Goal: Navigation & Orientation: Find specific page/section

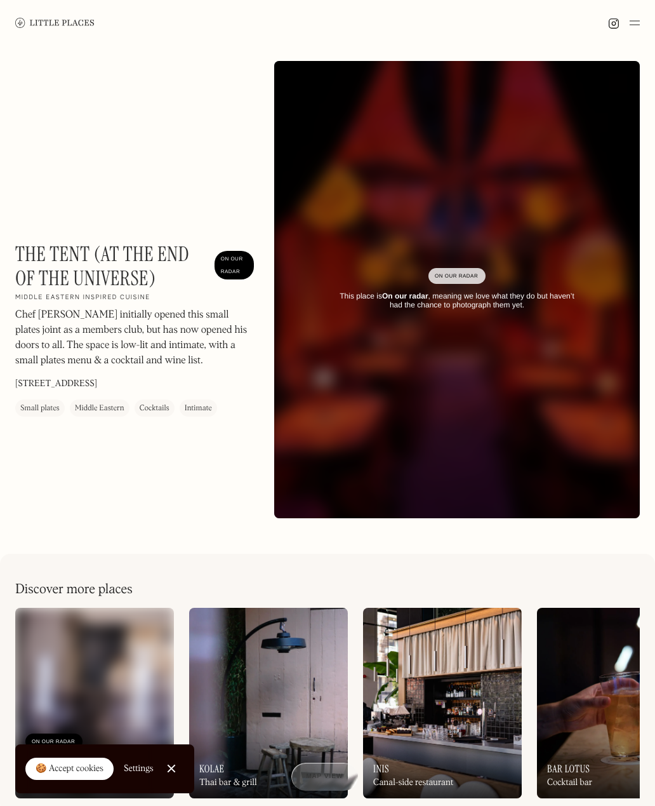
click at [176, 767] on link "Close Cookie Popup" at bounding box center [171, 768] width 25 height 25
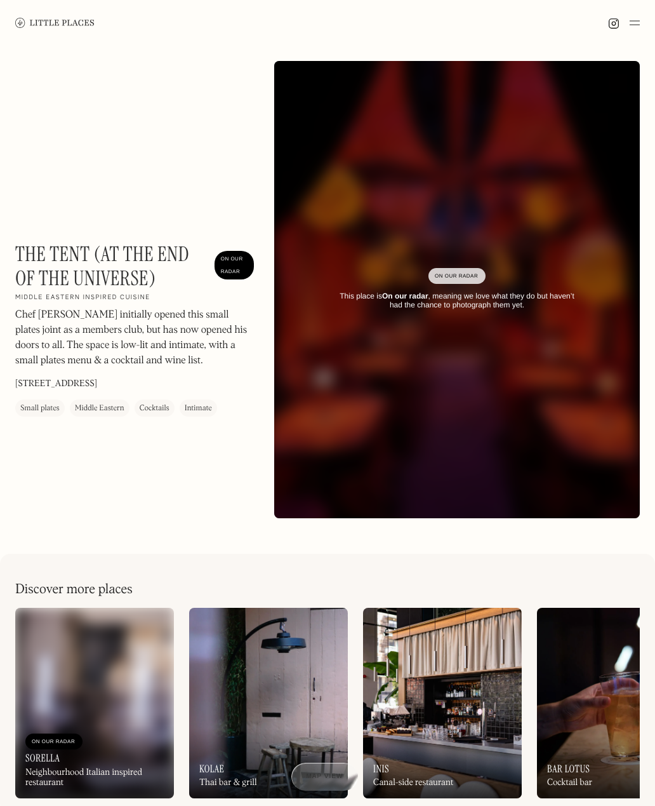
click at [104, 403] on div "Middle Eastern" at bounding box center [100, 408] width 50 height 13
click at [46, 412] on div "Small plates" at bounding box center [39, 408] width 39 height 13
click at [88, 407] on div "Middle Eastern" at bounding box center [100, 408] width 50 height 13
click at [145, 414] on div "Cocktails" at bounding box center [155, 407] width 40 height 17
click at [636, 22] on img at bounding box center [635, 22] width 10 height 15
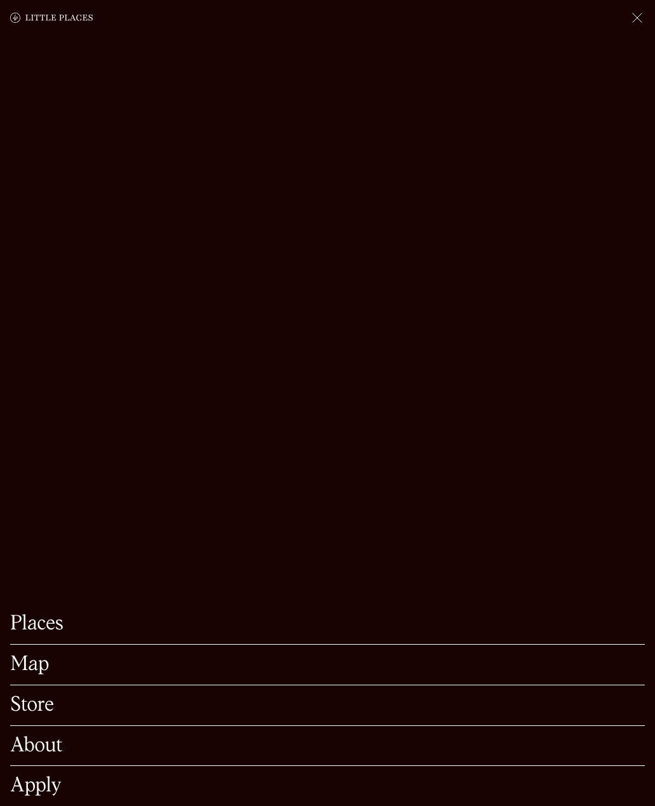
click at [65, 664] on link "Map" at bounding box center [327, 665] width 635 height 20
click at [43, 20] on img at bounding box center [51, 17] width 83 height 15
click at [36, 628] on link "Places" at bounding box center [327, 624] width 635 height 20
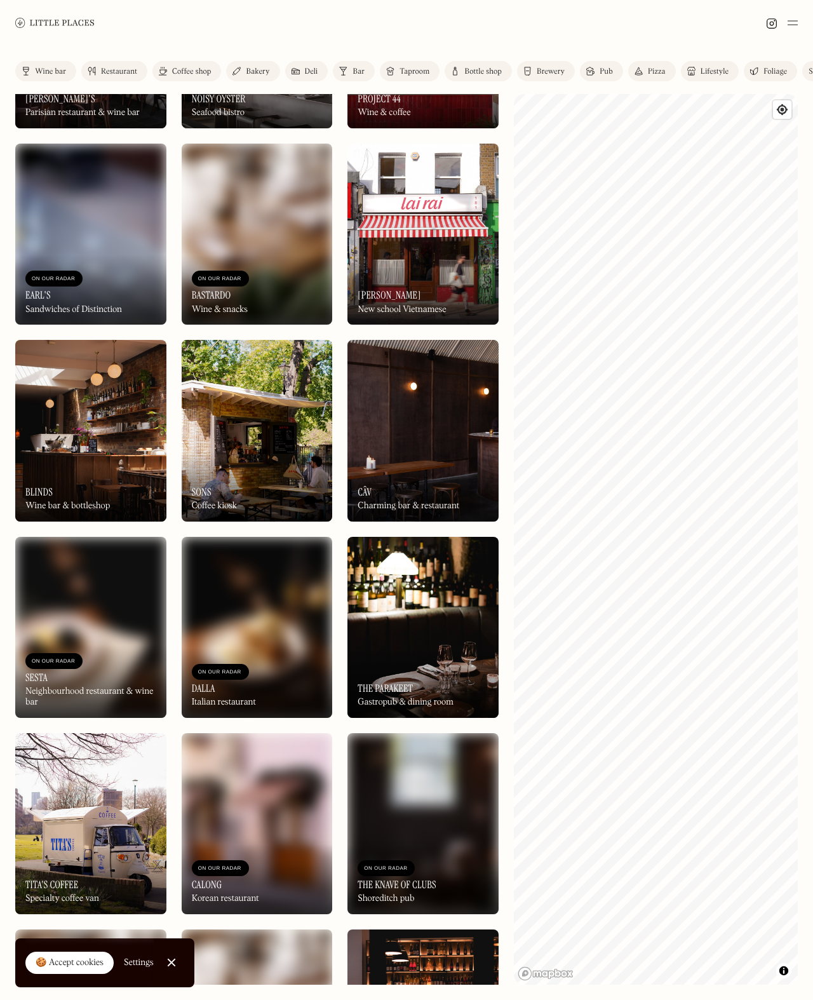
scroll to position [1127, 0]
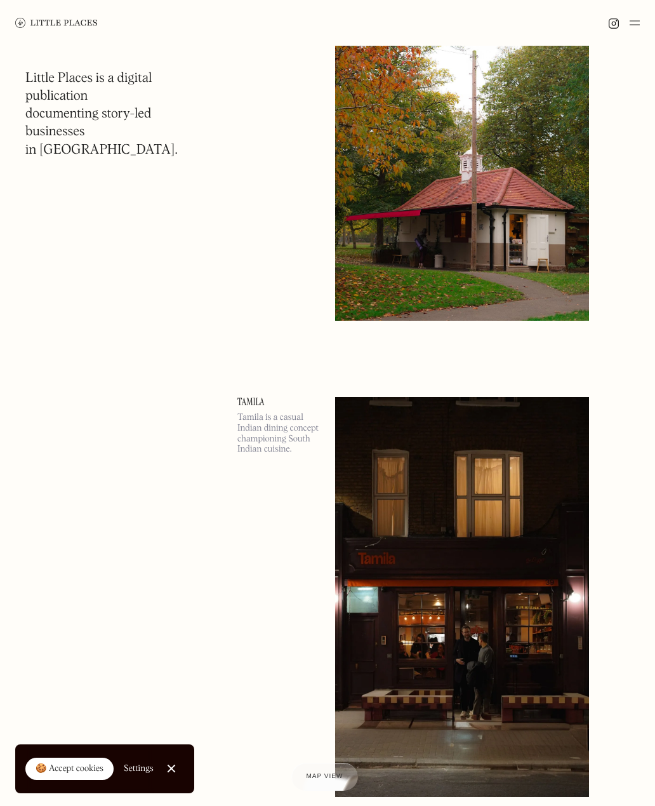
scroll to position [21494, 0]
